Goal: Download file/media

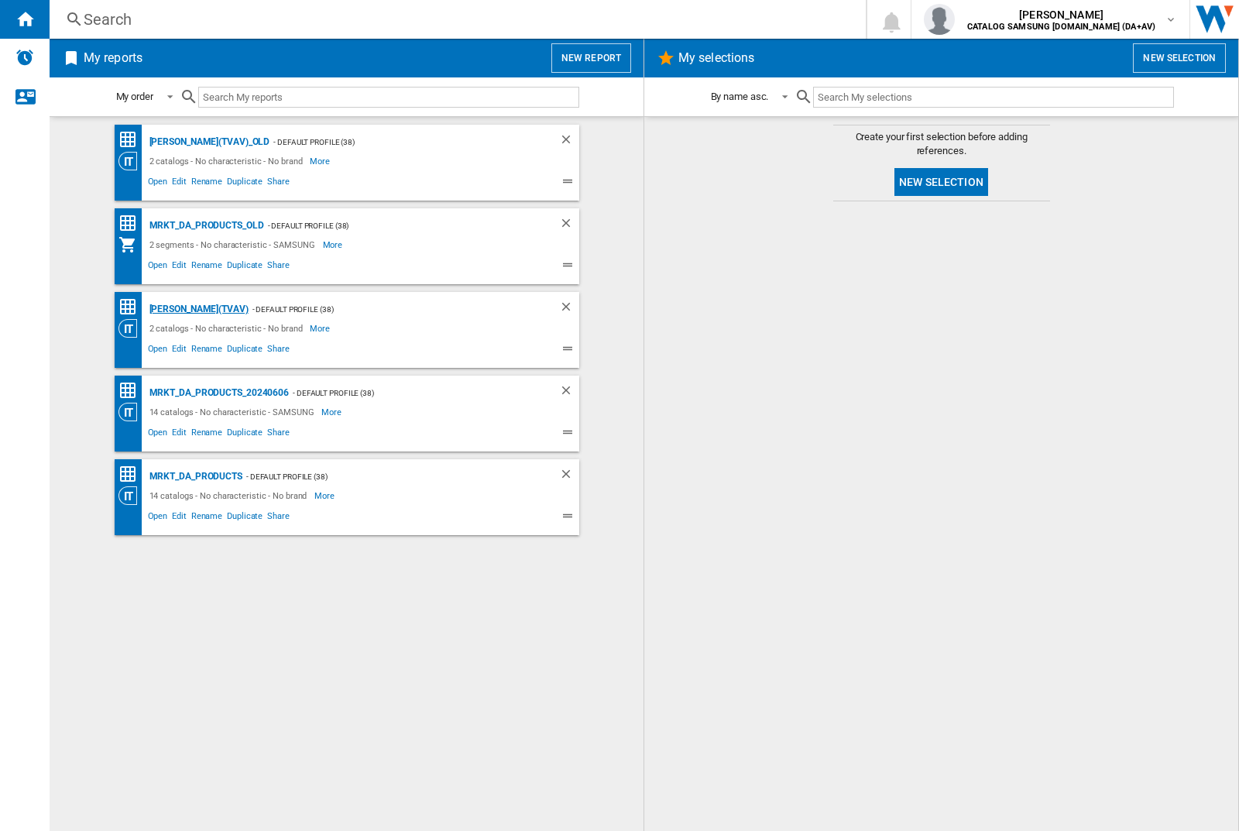
click at [172, 309] on div "[PERSON_NAME](TVAV)" at bounding box center [197, 309] width 103 height 19
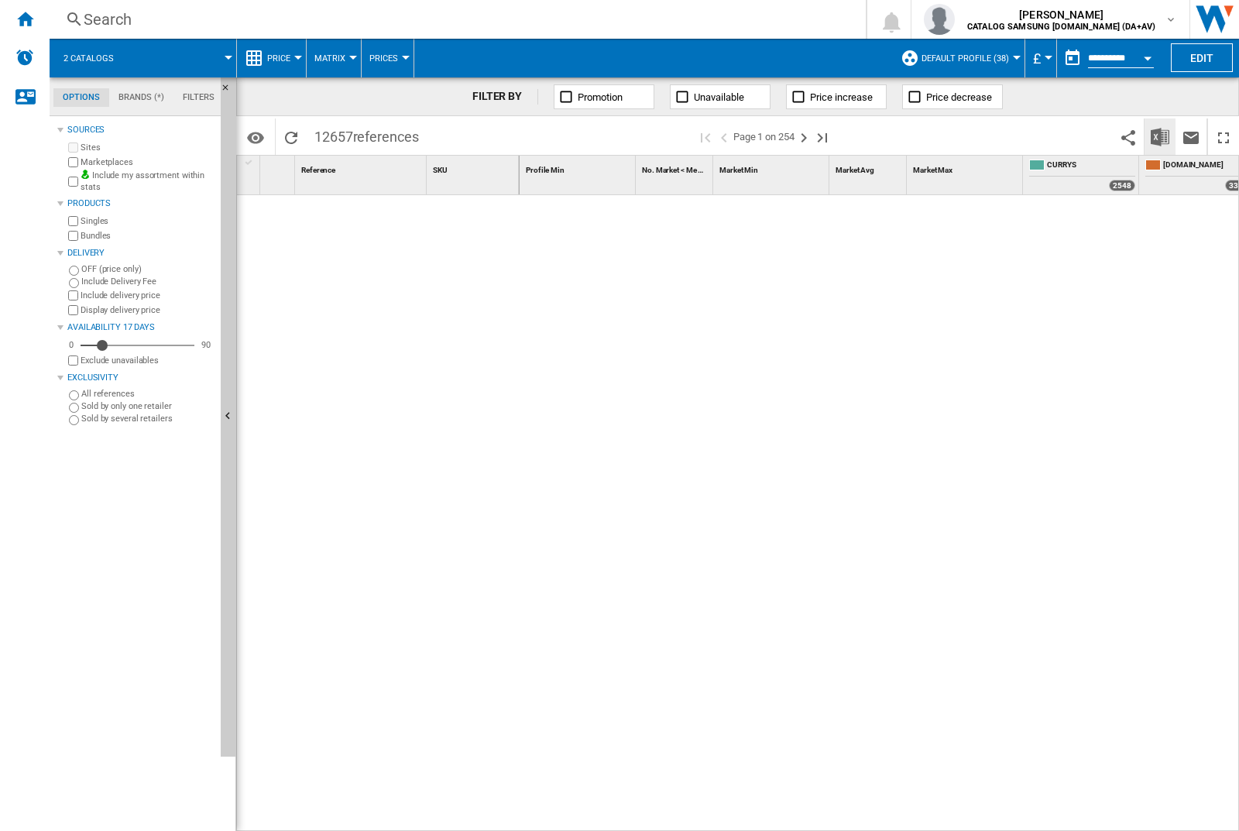
click at [1160, 136] on img "Download in Excel" at bounding box center [1160, 137] width 19 height 19
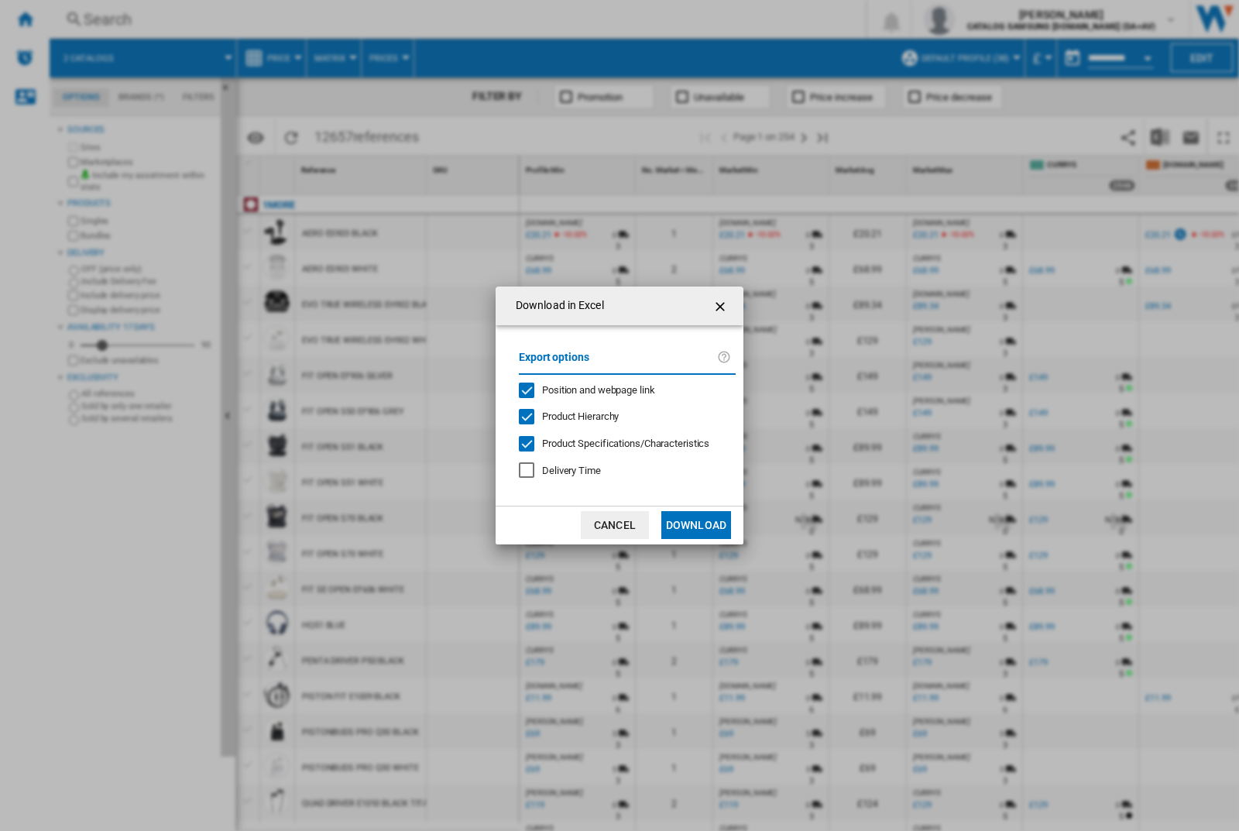
click at [621, 390] on span "Position and webpage link" at bounding box center [598, 390] width 113 height 12
click at [696, 525] on button "Download" at bounding box center [697, 525] width 70 height 28
